Goal: Book appointment/travel/reservation

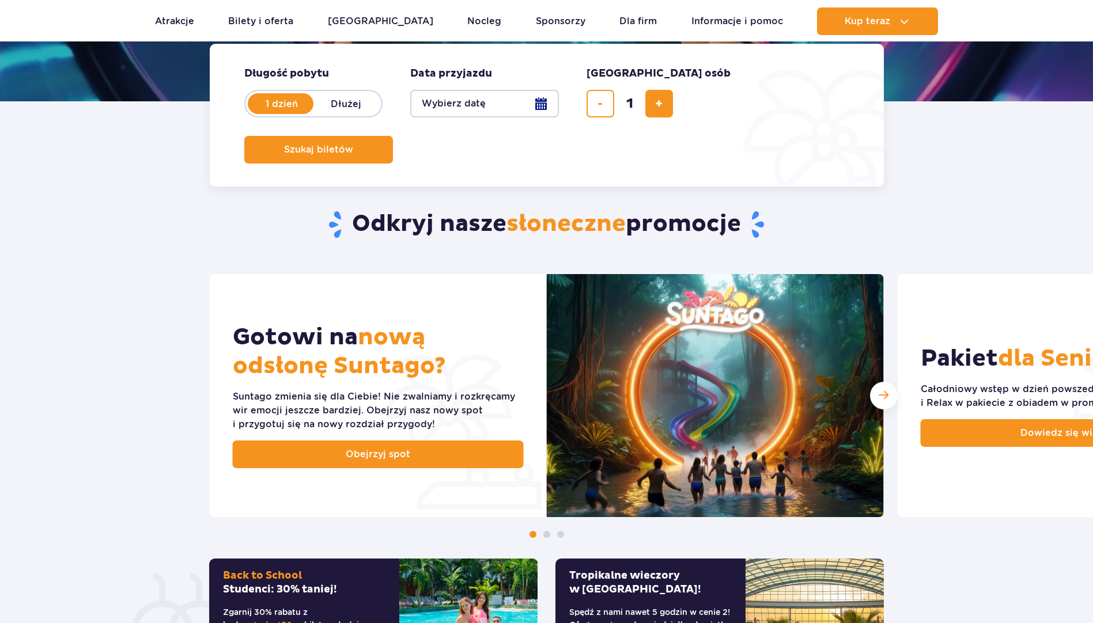
scroll to position [115, 0]
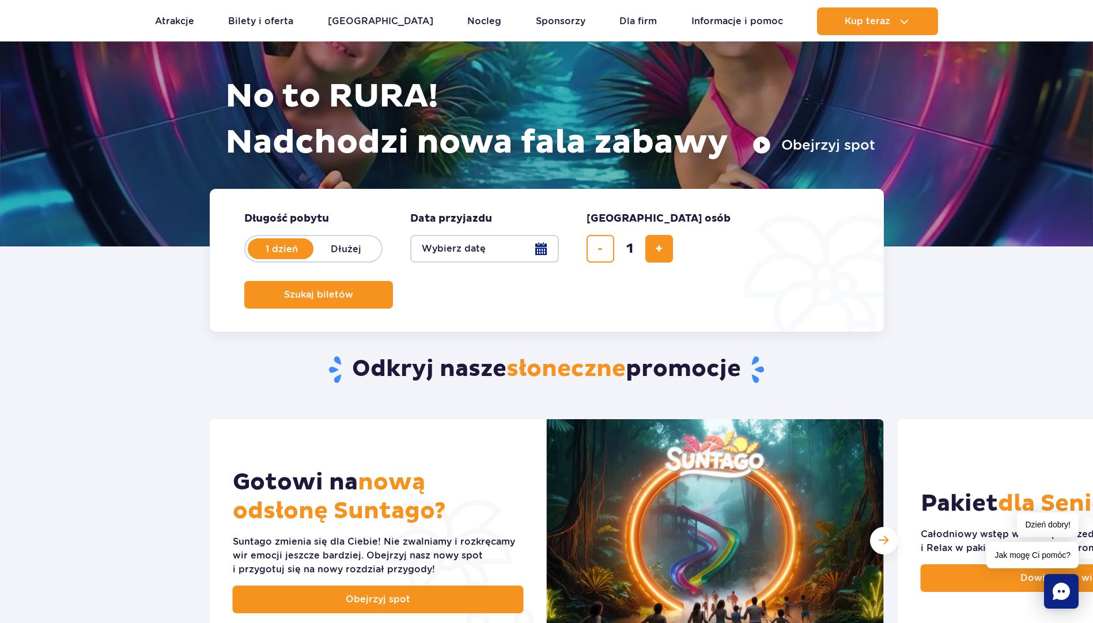
click at [543, 244] on button "Wybierz datę" at bounding box center [484, 249] width 149 height 28
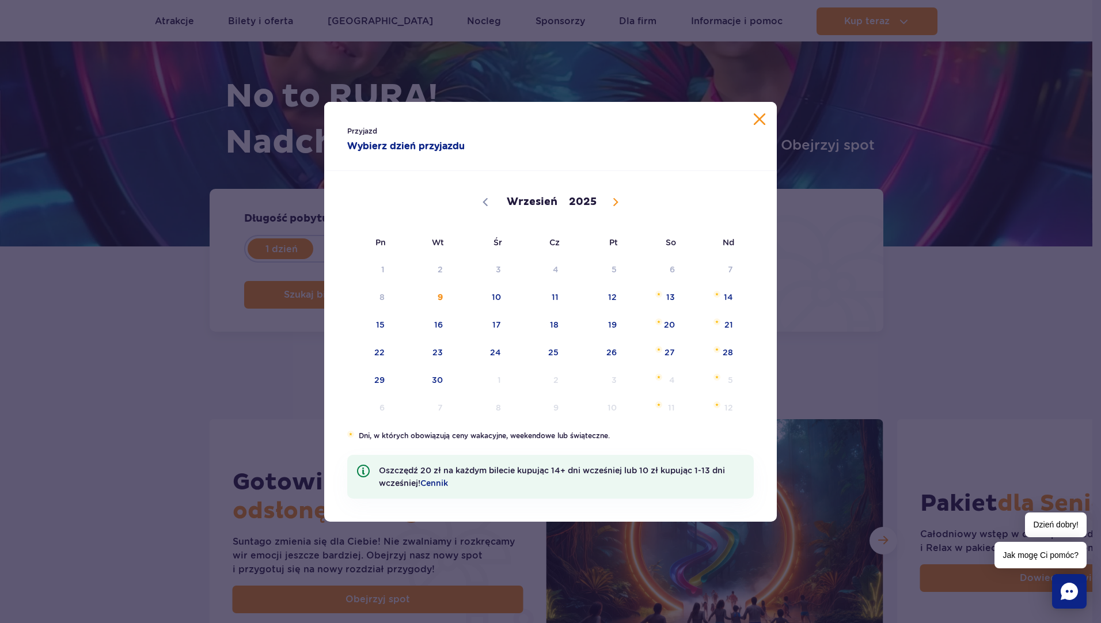
click at [614, 207] on span at bounding box center [616, 202] width 20 height 20
select select "10"
click at [676, 328] on span "15" at bounding box center [655, 325] width 58 height 26
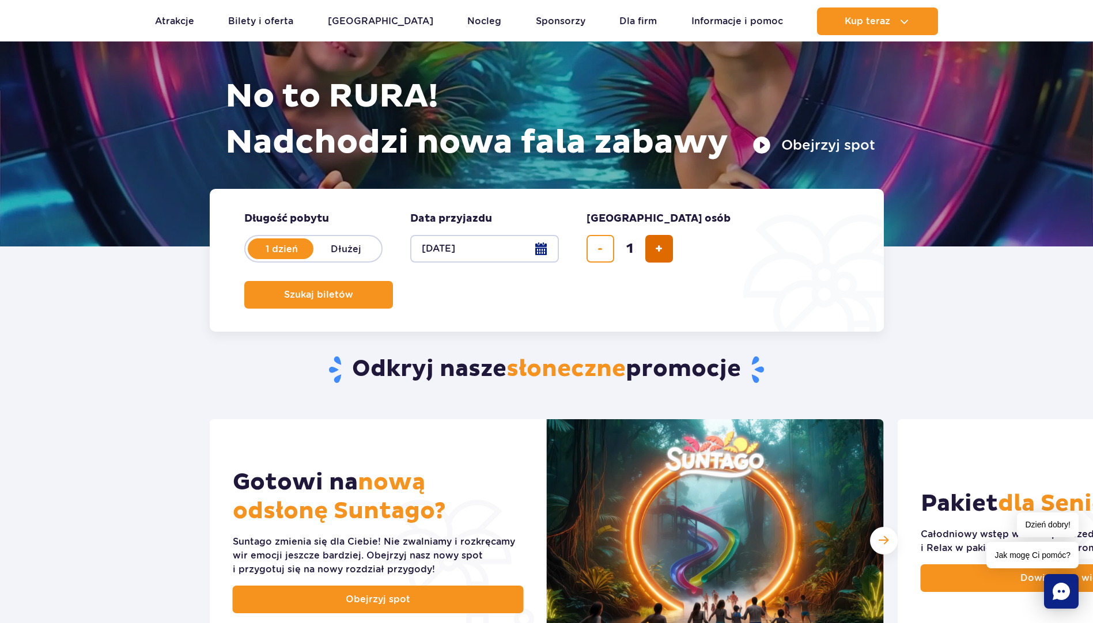
click at [650, 255] on button "dodaj bilet" at bounding box center [659, 249] width 28 height 28
type input "4"
click at [349, 290] on span "Szukaj biletów" at bounding box center [313, 295] width 69 height 10
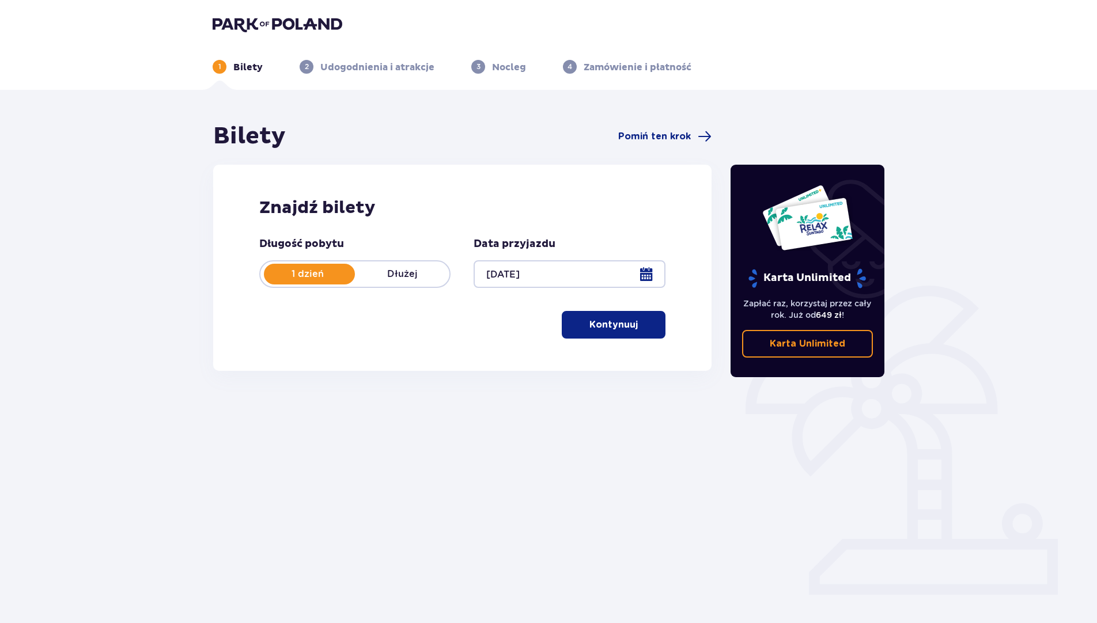
click at [643, 320] on span "button" at bounding box center [640, 325] width 14 height 14
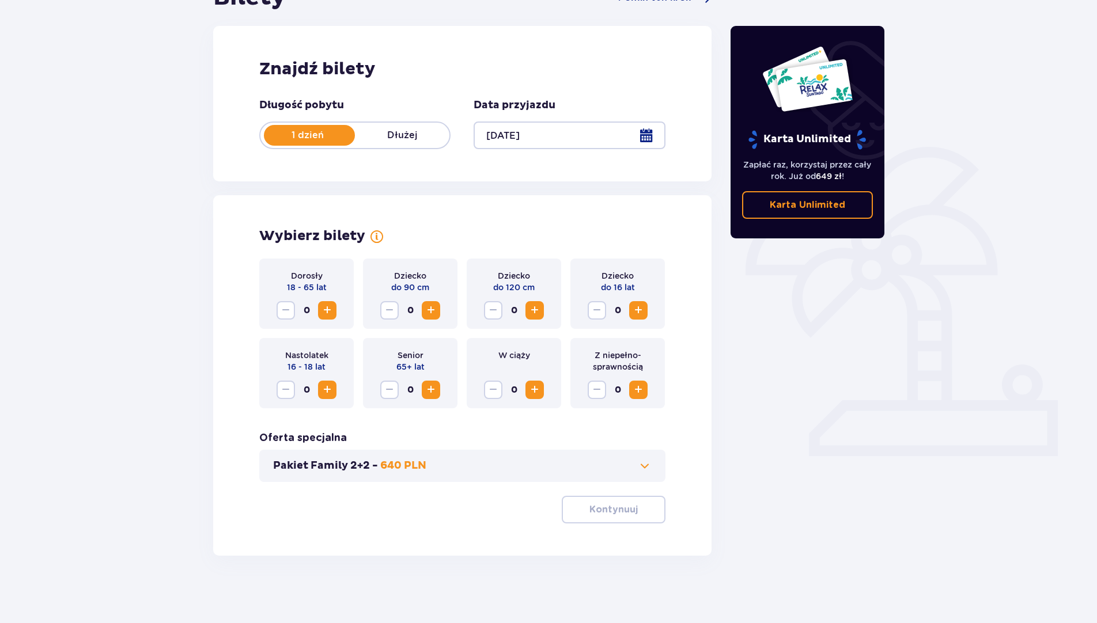
scroll to position [141, 0]
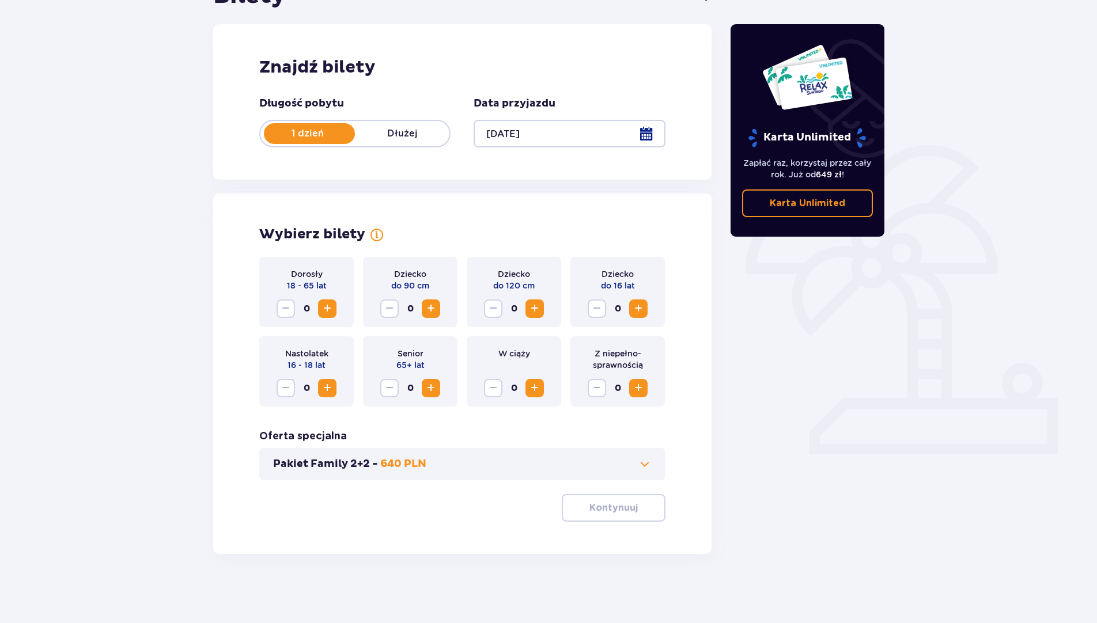
click at [328, 312] on span "Increase" at bounding box center [327, 309] width 14 height 14
click at [637, 310] on span "Increase" at bounding box center [638, 309] width 14 height 14
click at [616, 509] on p "Kontynuuj" at bounding box center [613, 508] width 48 height 13
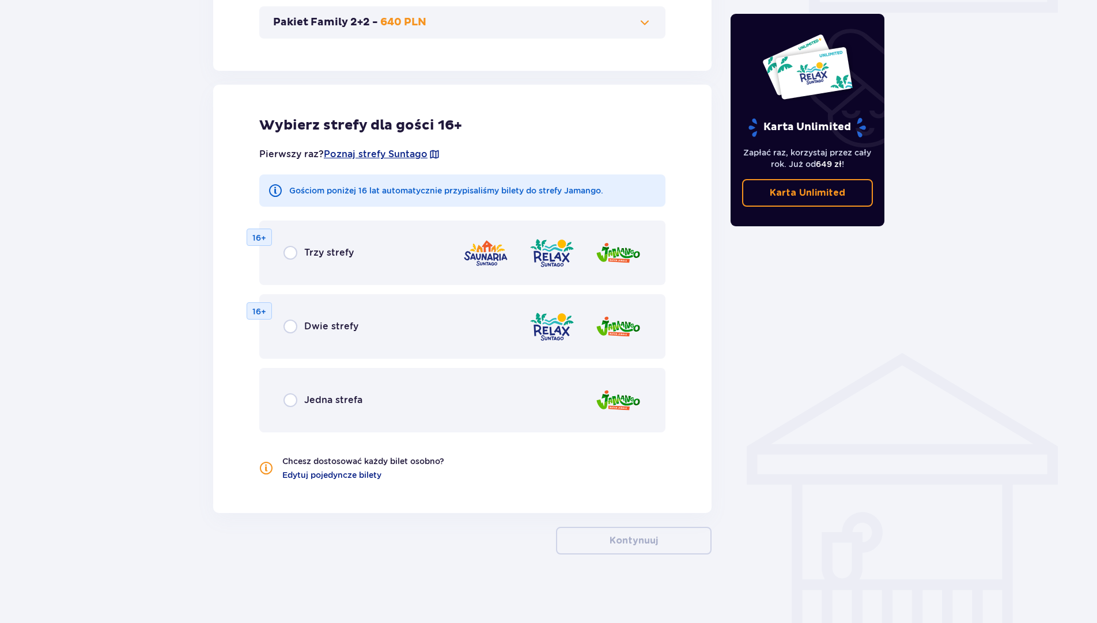
scroll to position [583, 0]
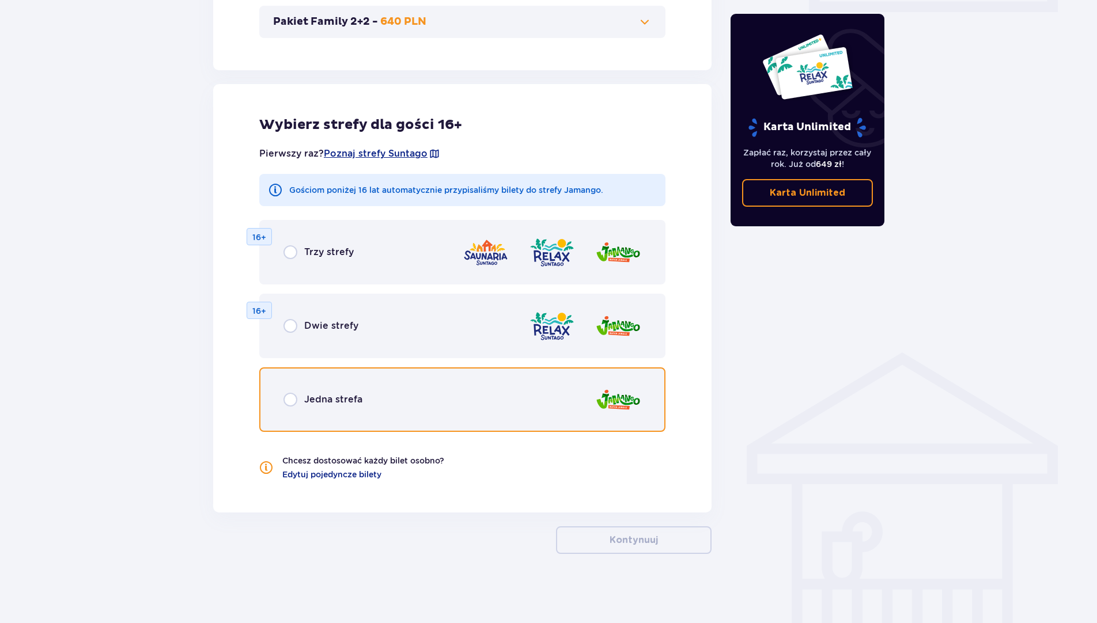
click at [289, 402] on input "radio" at bounding box center [290, 400] width 14 height 14
radio input "true"
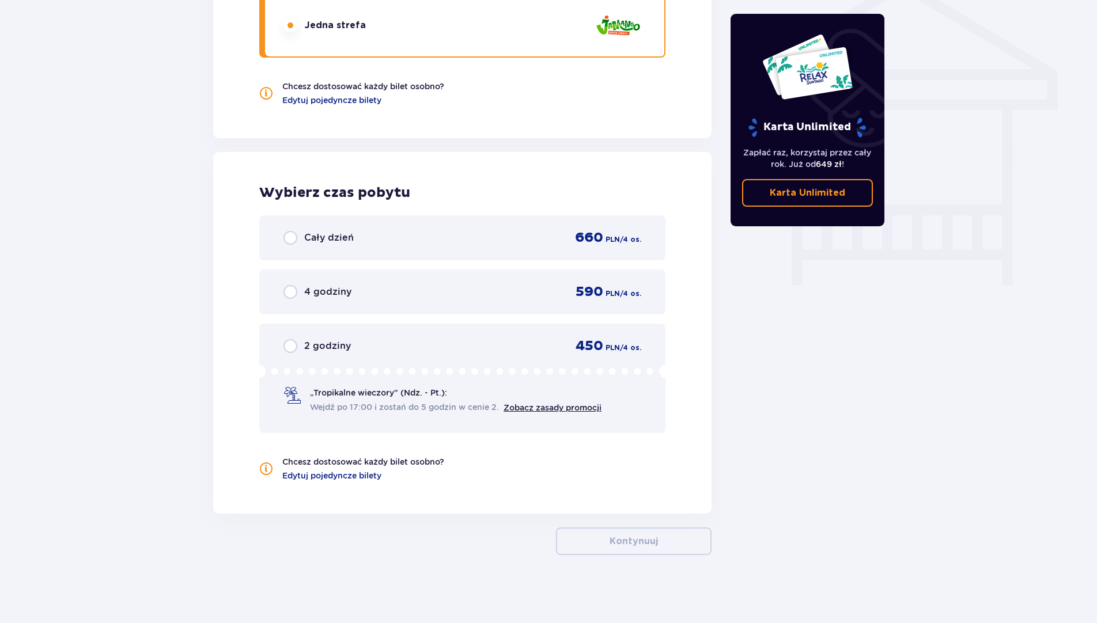
scroll to position [959, 0]
click at [279, 239] on div "Cały dzień 660 PLN / 4 os." at bounding box center [462, 236] width 406 height 45
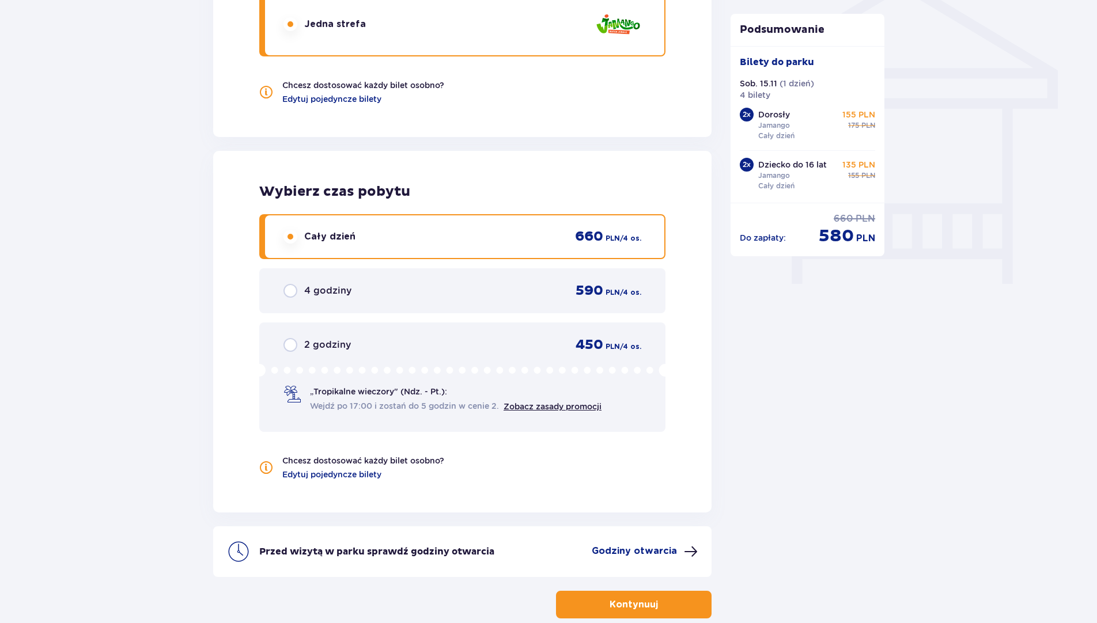
drag, startPoint x: 667, startPoint y: 600, endPoint x: 805, endPoint y: 362, distance: 274.9
click at [667, 600] on button "Kontynuuj" at bounding box center [634, 605] width 156 height 28
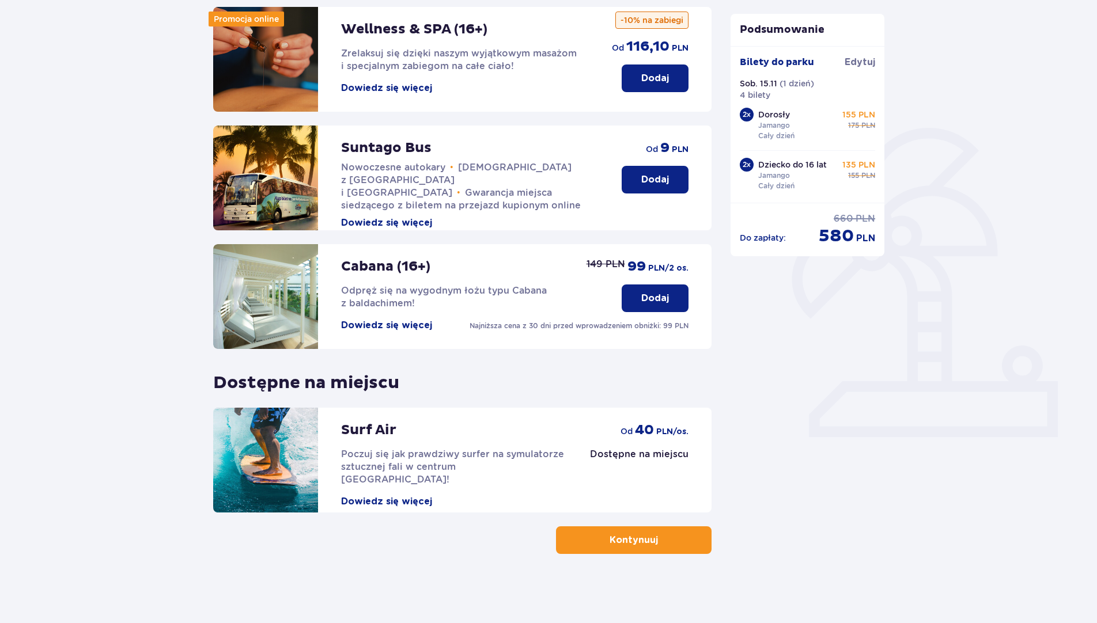
click at [650, 552] on button "Kontynuuj" at bounding box center [634, 541] width 156 height 28
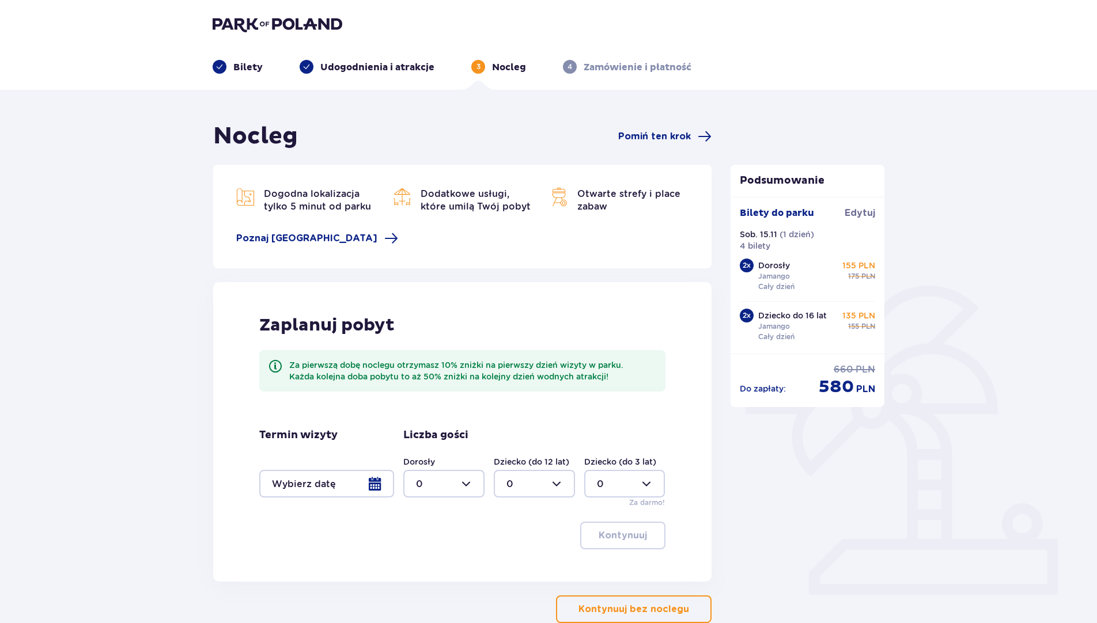
click at [377, 487] on div at bounding box center [326, 484] width 135 height 28
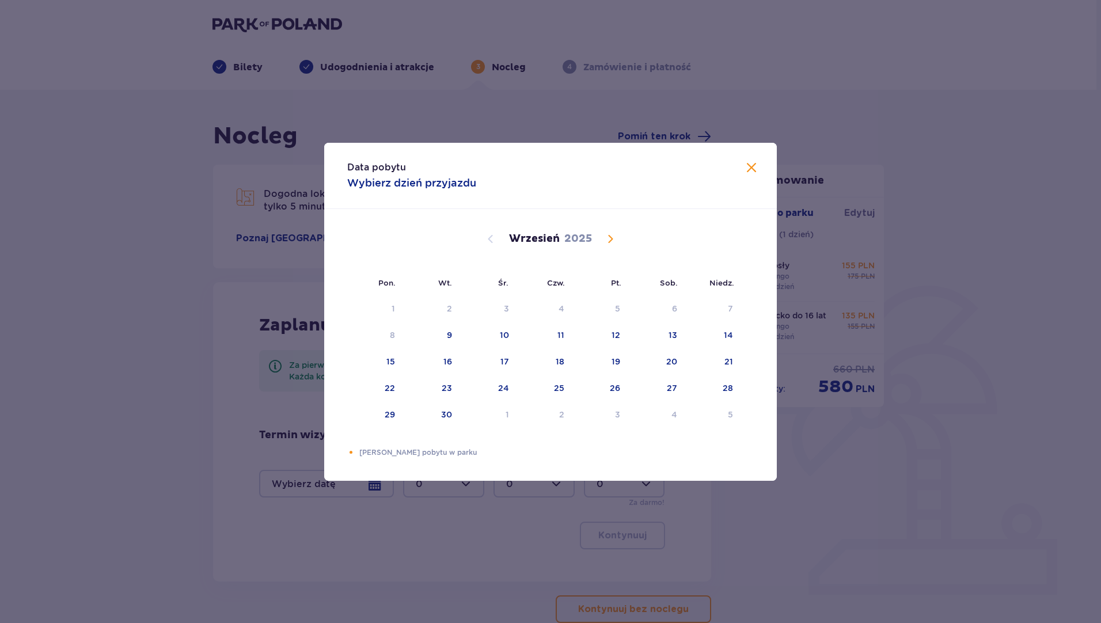
click at [619, 234] on div "Wrzesień 2025" at bounding box center [550, 239] width 381 height 14
click at [608, 241] on span "Calendar" at bounding box center [611, 239] width 14 height 14
click at [617, 366] on div "14" at bounding box center [615, 362] width 9 height 12
click at [735, 361] on div "16" at bounding box center [712, 362] width 57 height 25
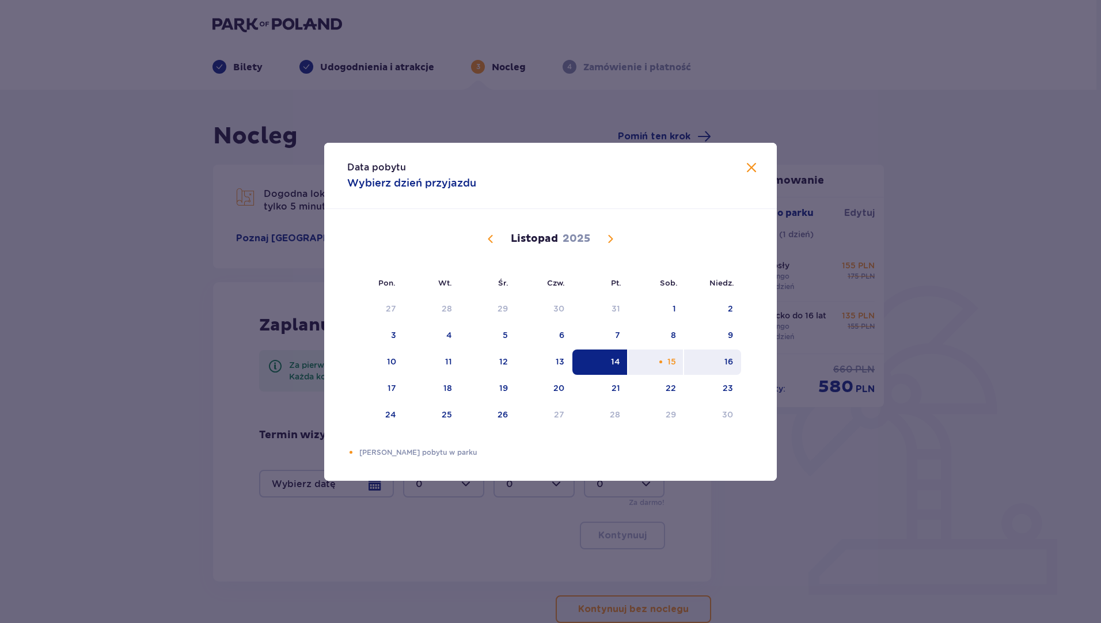
type input "14.11.25 - 16.11.25"
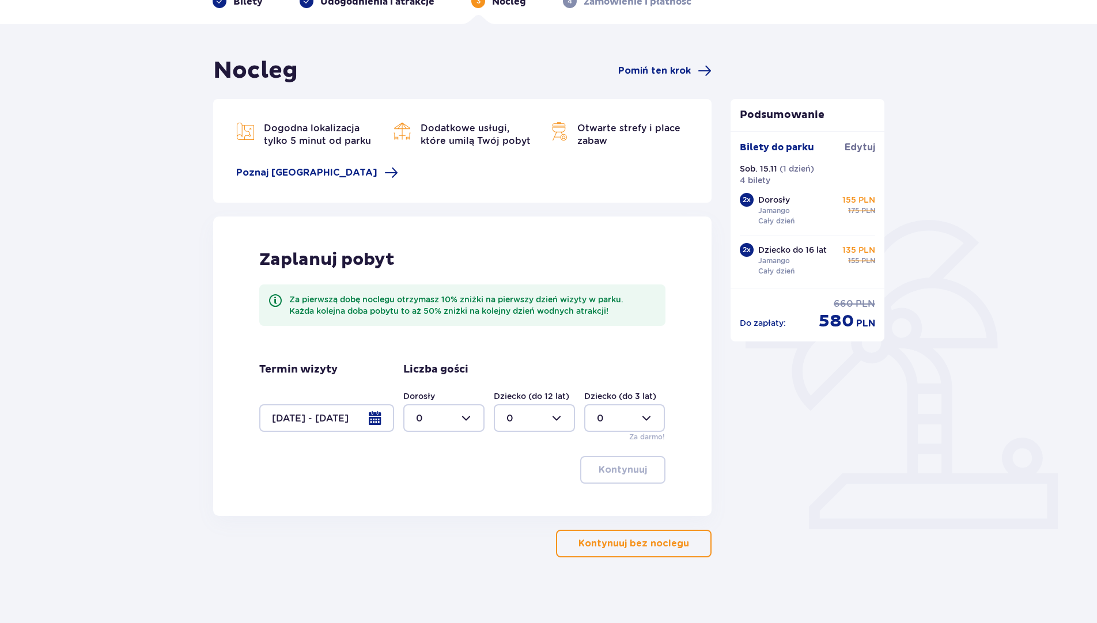
scroll to position [69, 0]
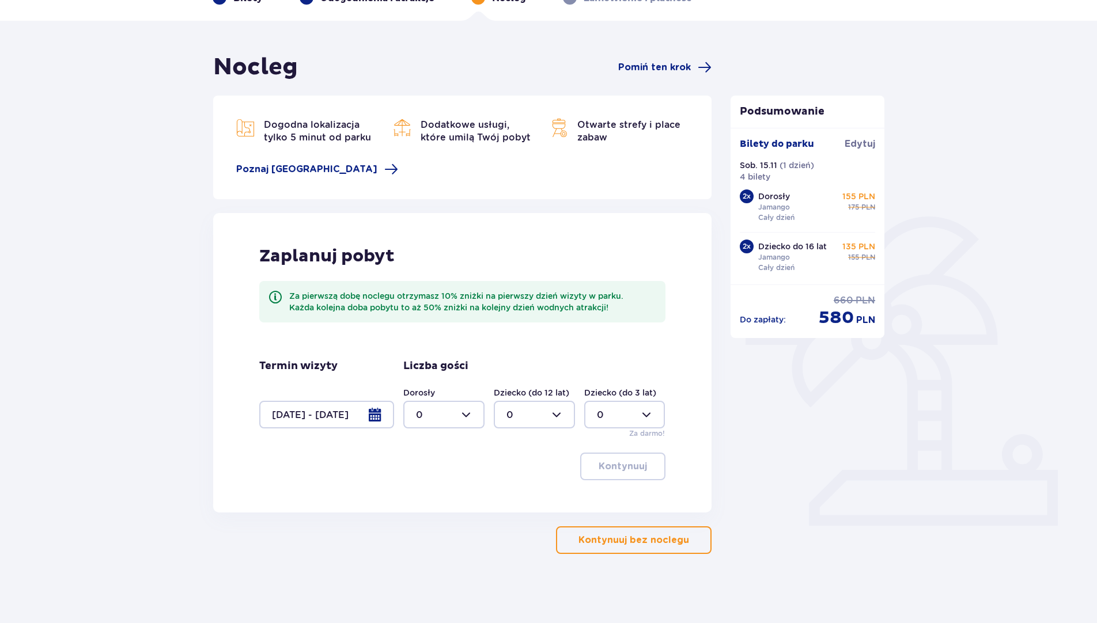
click at [468, 414] on div at bounding box center [443, 415] width 81 height 28
click at [422, 520] on div "3" at bounding box center [444, 522] width 56 height 13
type input "3"
click at [563, 415] on div at bounding box center [534, 415] width 81 height 28
click at [516, 471] on div "1" at bounding box center [534, 474] width 56 height 13
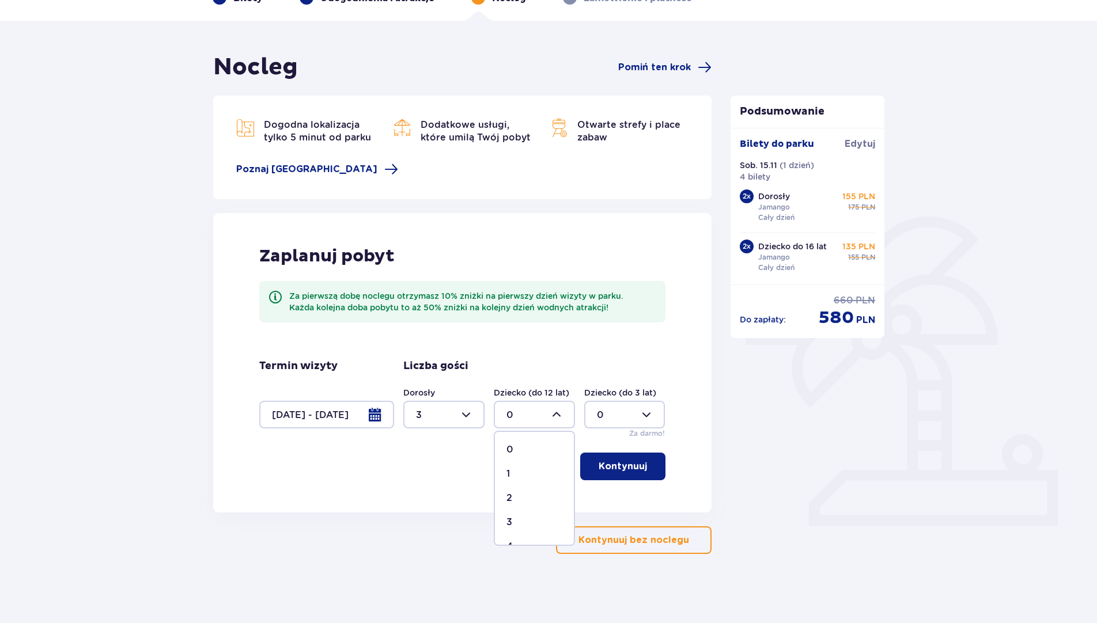
type input "1"
click at [632, 460] on button "Kontynuuj" at bounding box center [622, 467] width 85 height 28
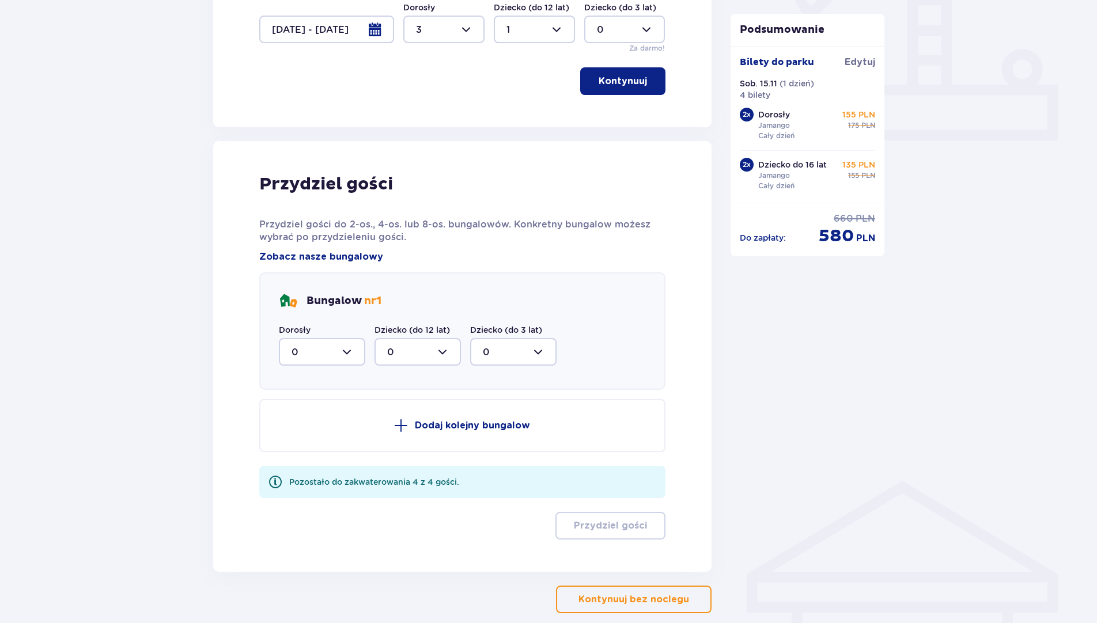
scroll to position [514, 0]
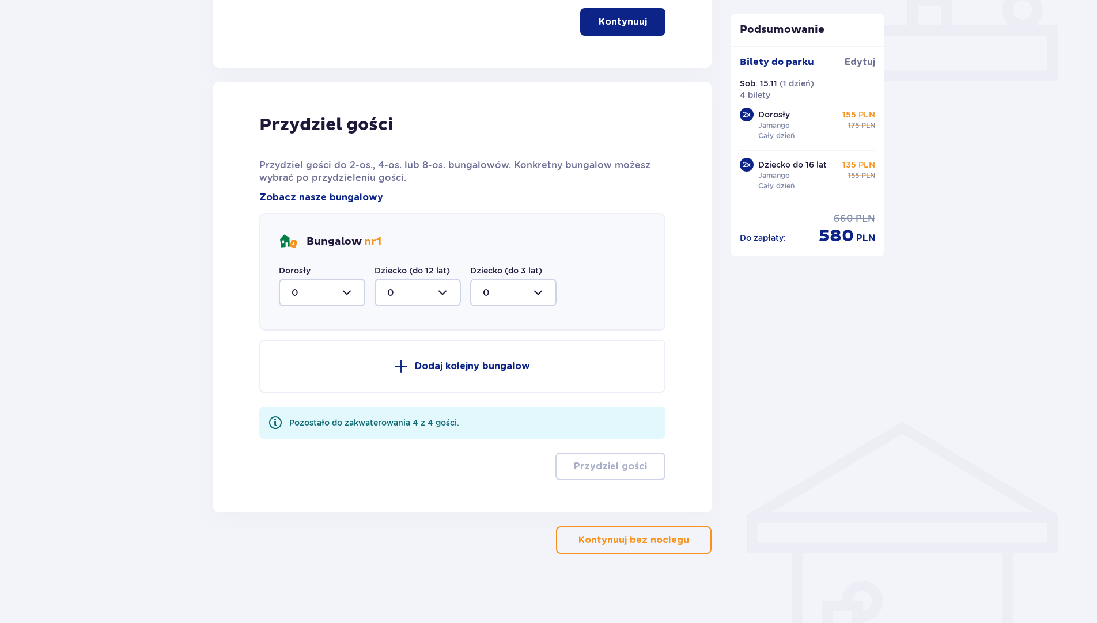
click at [348, 292] on div at bounding box center [322, 293] width 86 height 28
click at [297, 397] on div "3" at bounding box center [321, 400] width 61 height 13
type input "3"
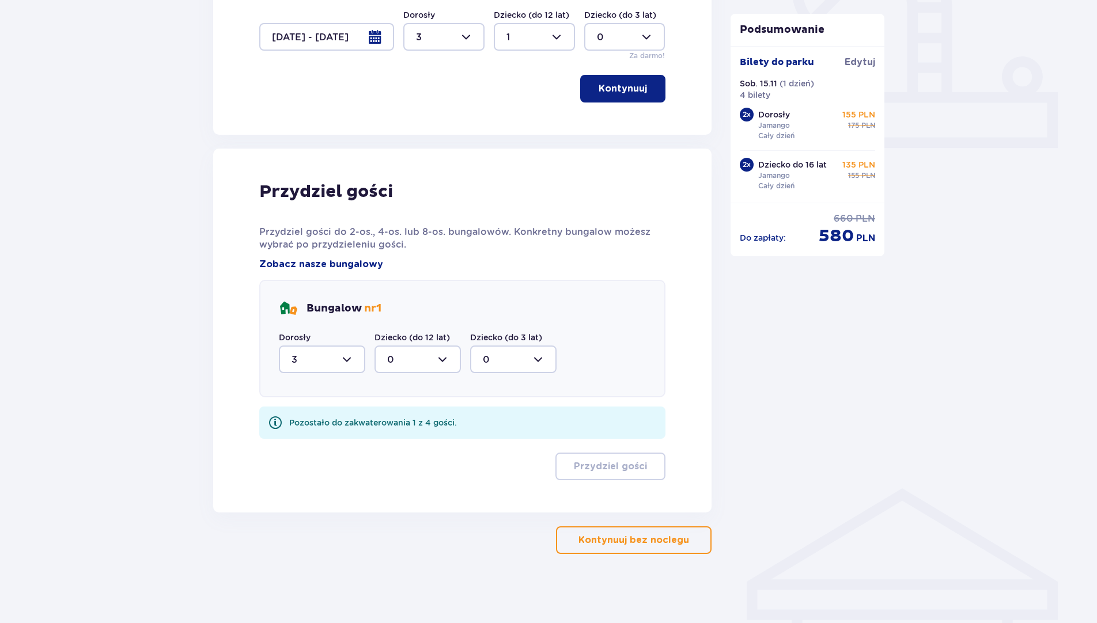
scroll to position [447, 0]
click at [439, 365] on div at bounding box center [417, 360] width 86 height 28
click at [414, 419] on div "1" at bounding box center [417, 418] width 61 height 13
type input "1"
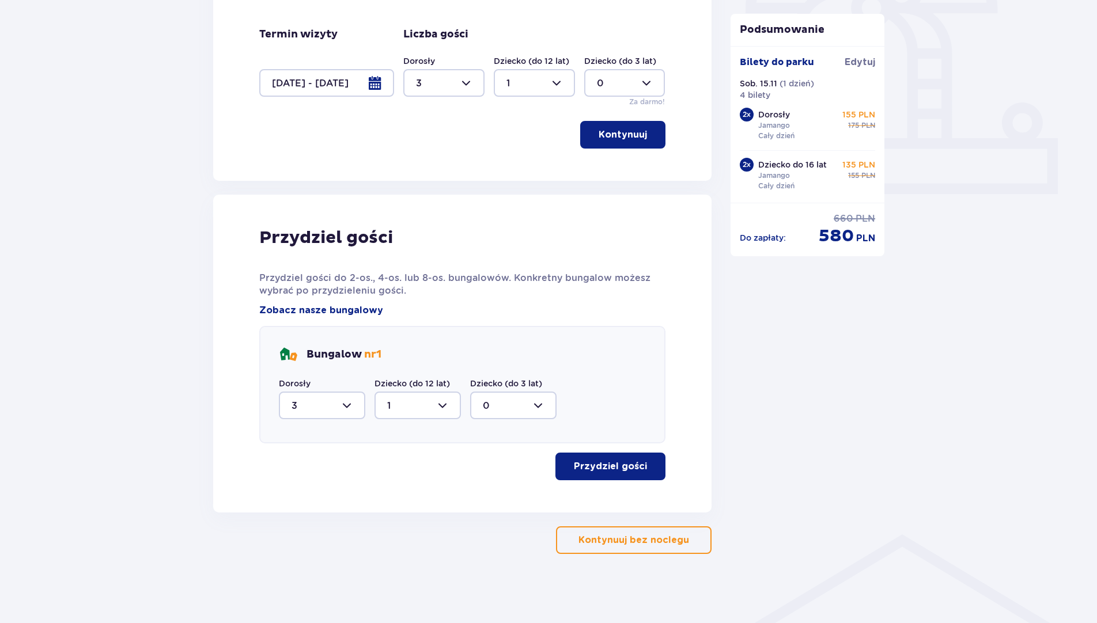
click at [599, 456] on button "Przydziel gości" at bounding box center [610, 467] width 110 height 28
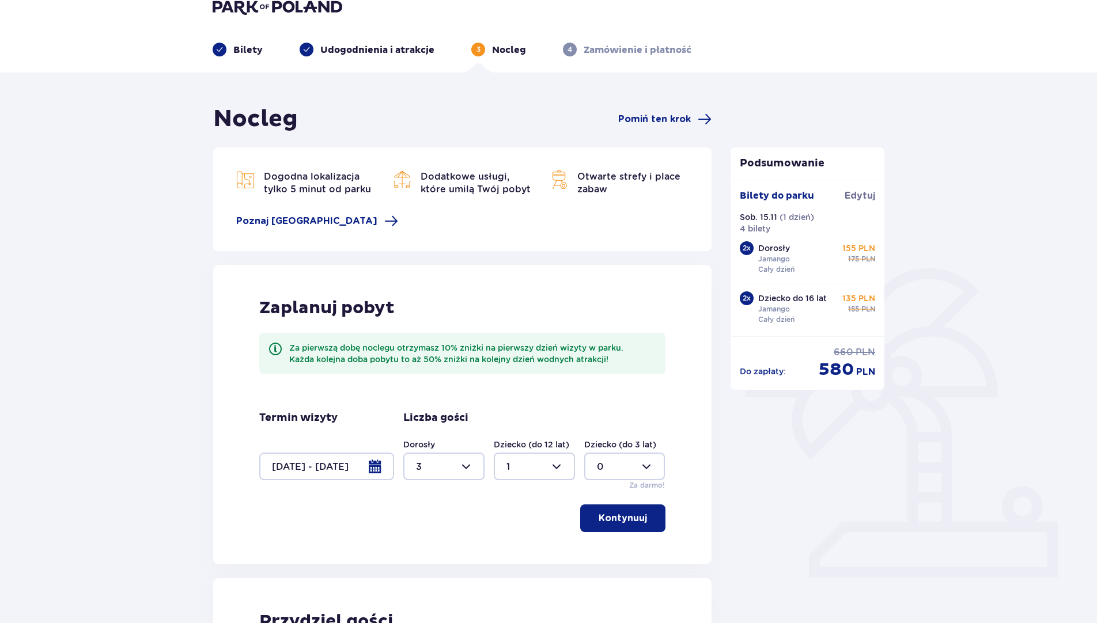
scroll to position [0, 0]
